Goal: Contribute content

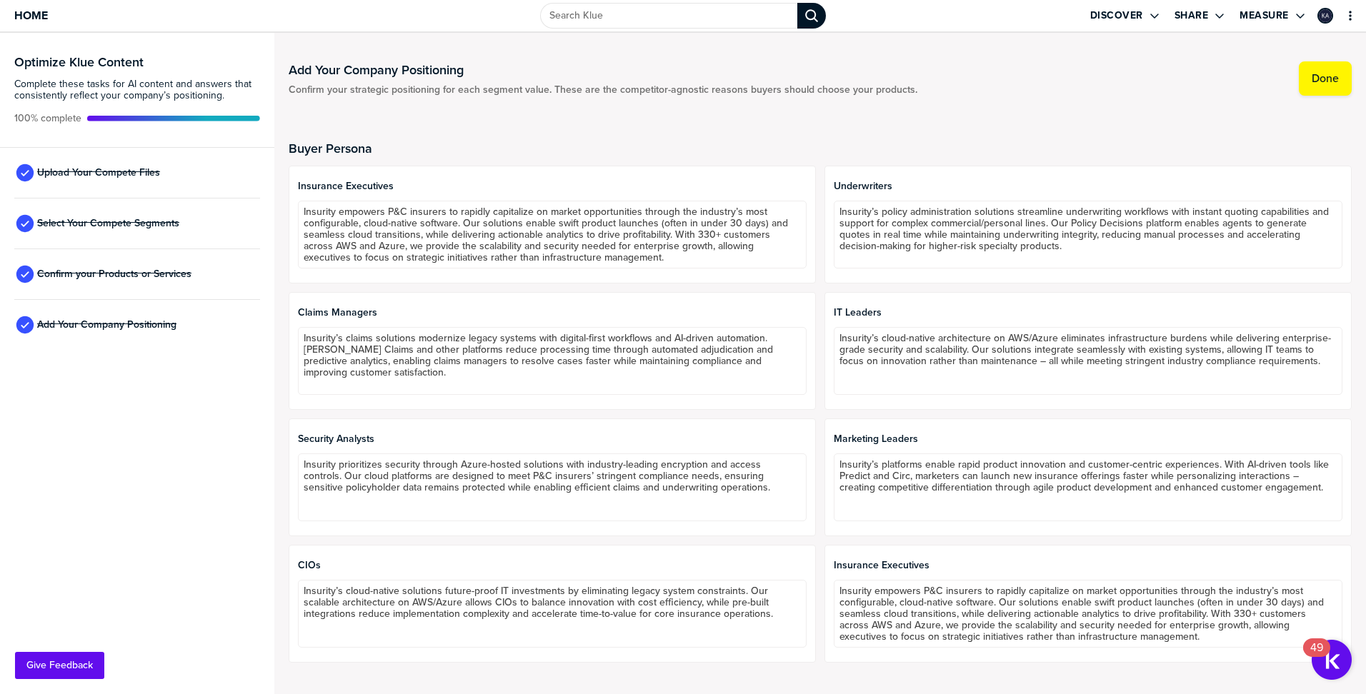
click at [1000, 79] on div "Add Your Company Positioning Confirm your strategic positioning for each segmen…" at bounding box center [820, 78] width 1063 height 34
click at [108, 170] on span "Upload Your Compete Files" at bounding box center [98, 172] width 123 height 11
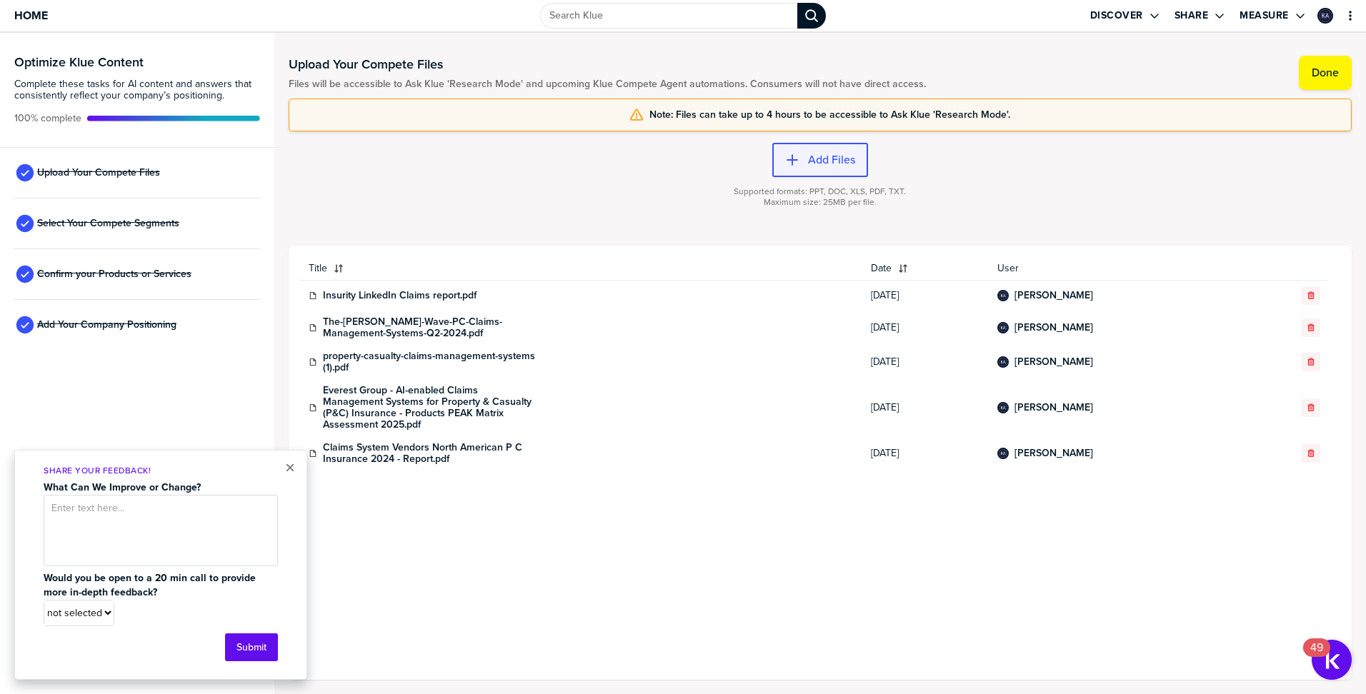
click at [834, 150] on button "Add Files" at bounding box center [820, 160] width 96 height 34
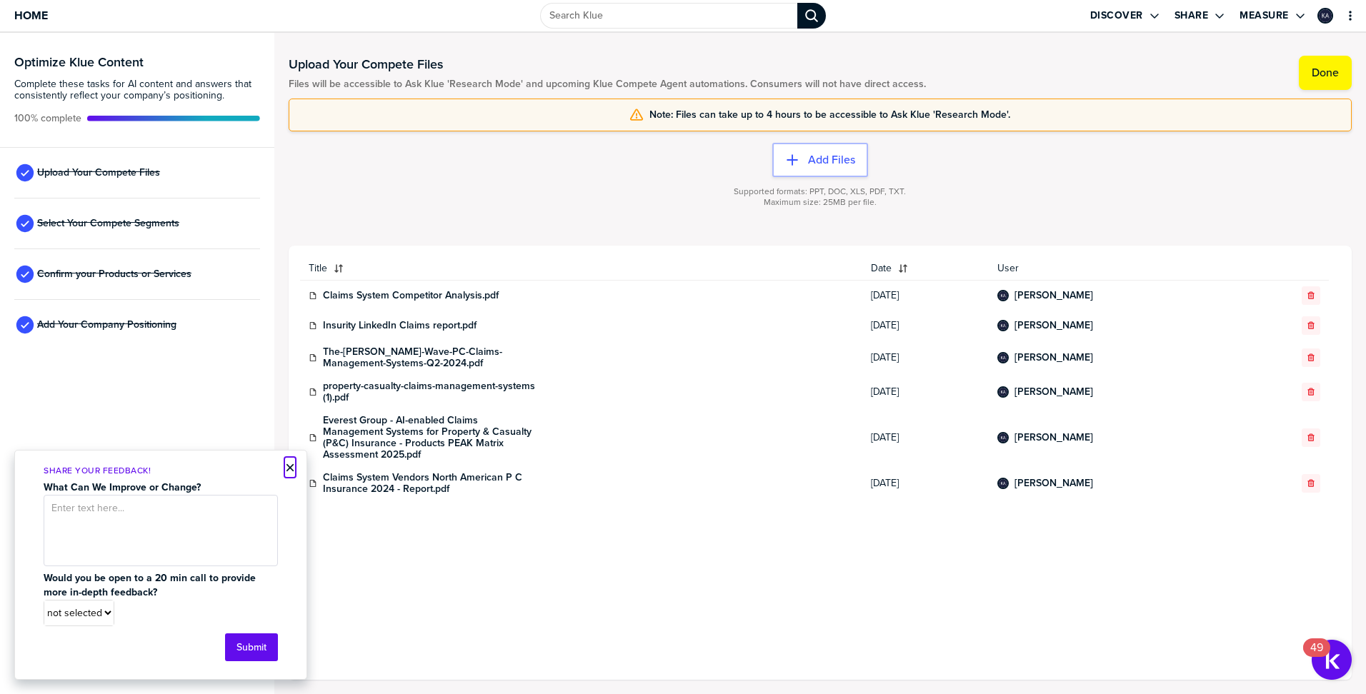
click at [290, 467] on button "×" at bounding box center [290, 467] width 10 height 17
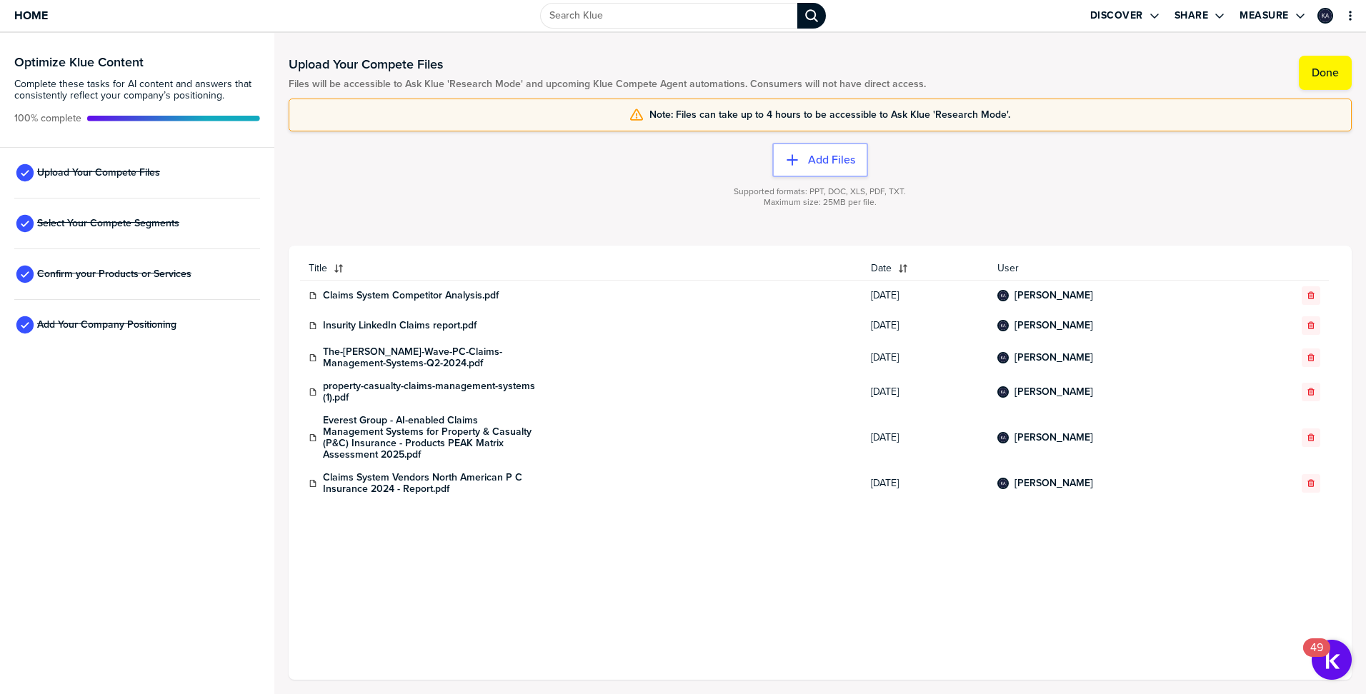
click at [748, 457] on div "Everest Group - AI-enabled Claims Management Systems for Property & Casualty (P…" at bounding box center [582, 438] width 546 height 46
click at [1336, 76] on label "Done" at bounding box center [1325, 73] width 27 height 14
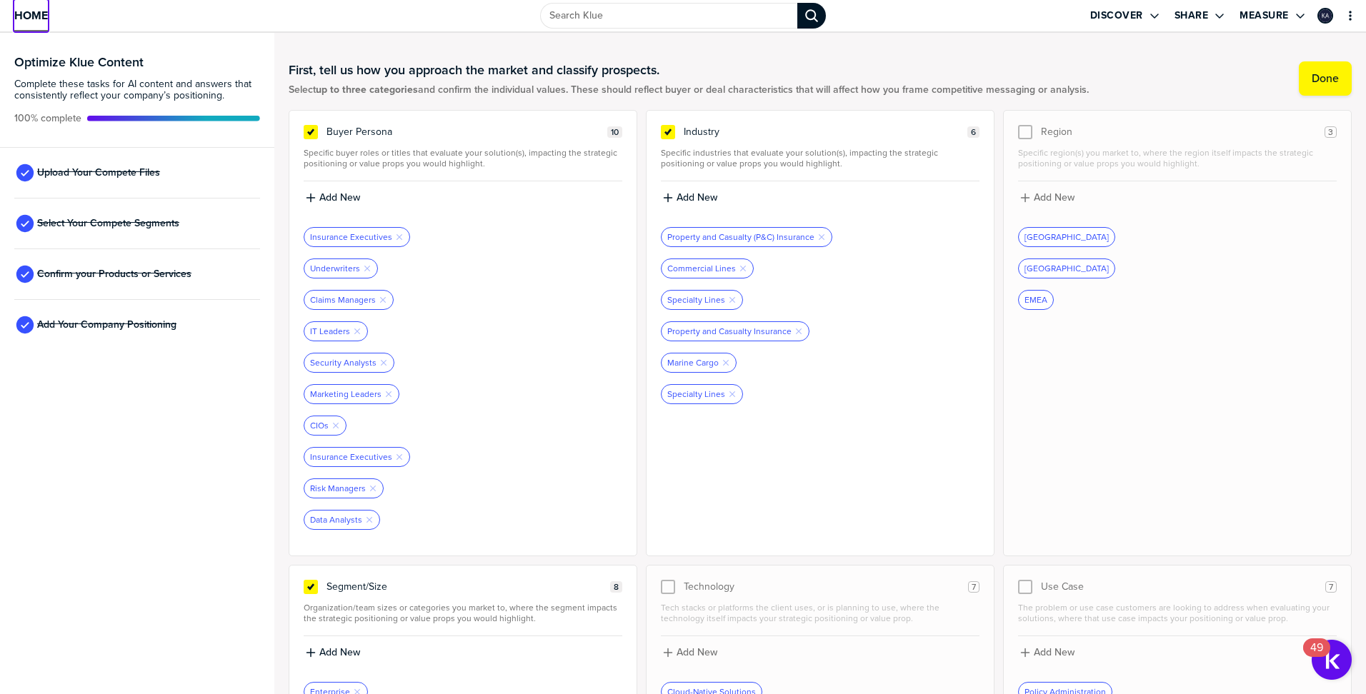
click at [23, 21] on span "Home" at bounding box center [31, 15] width 34 height 12
